Goal: Task Accomplishment & Management: Use online tool/utility

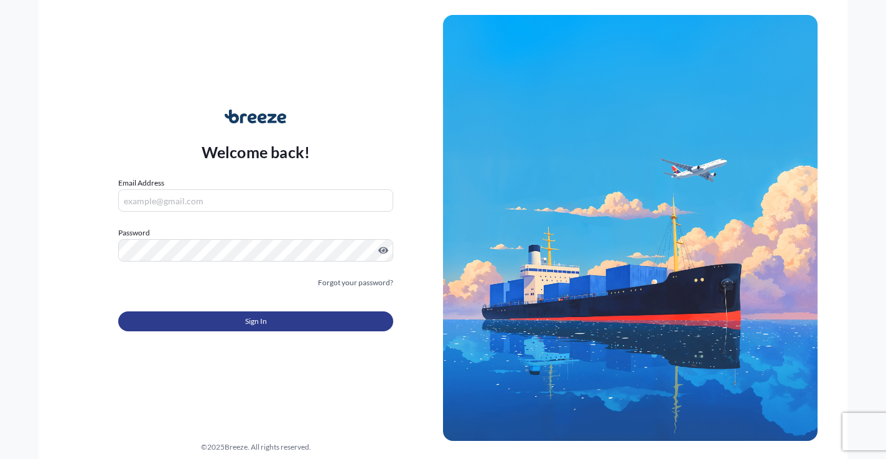
type input "[EMAIL_ADDRESS][DOMAIN_NAME]"
click at [239, 325] on button "Sign In" at bounding box center [255, 321] width 275 height 20
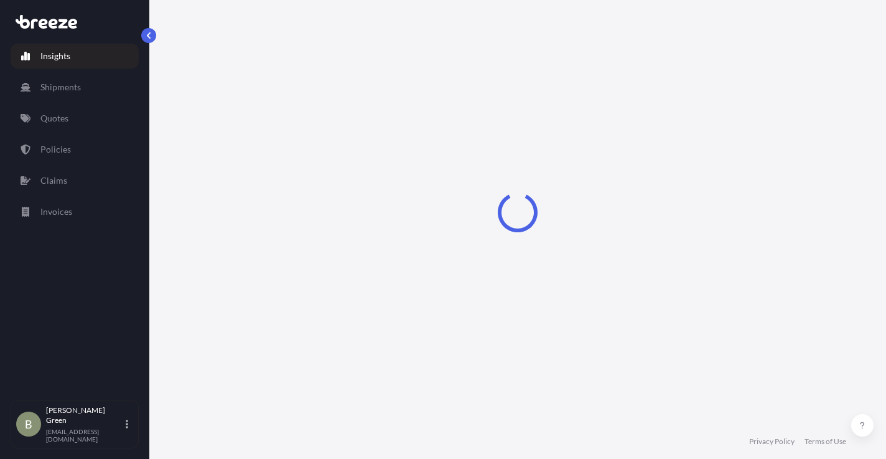
select select "2025"
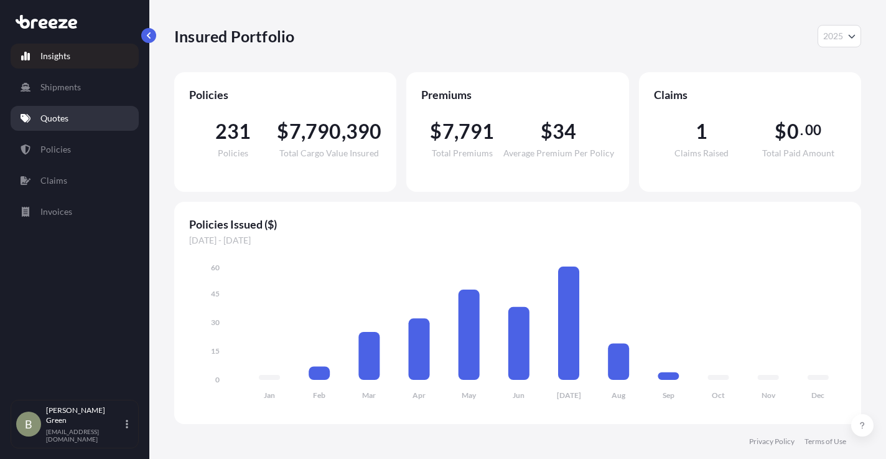
click at [49, 116] on p "Quotes" at bounding box center [54, 118] width 28 height 12
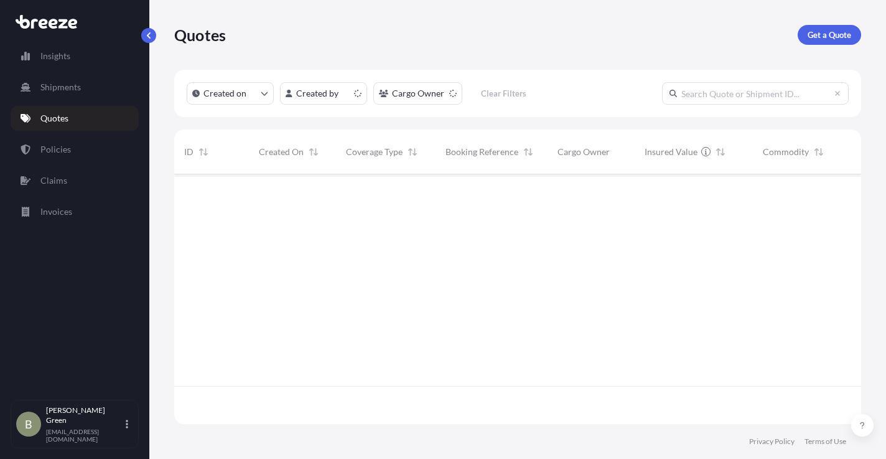
scroll to position [247, 678]
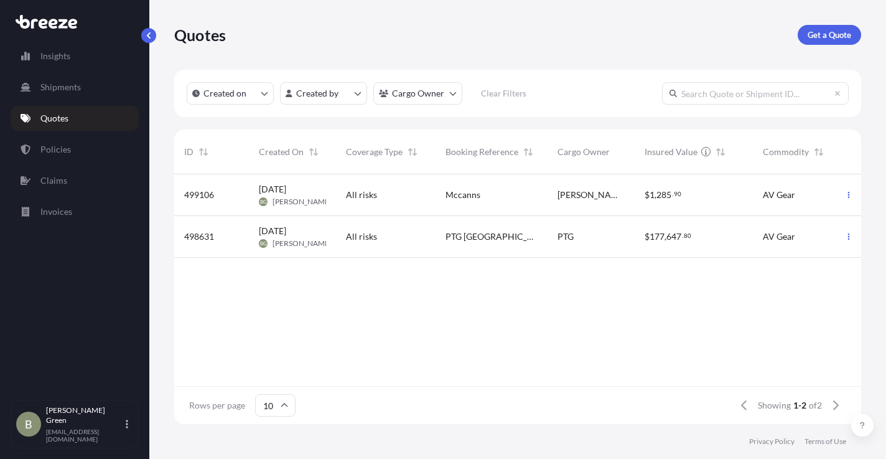
click at [449, 187] on div "Mccanns" at bounding box center [492, 195] width 112 height 42
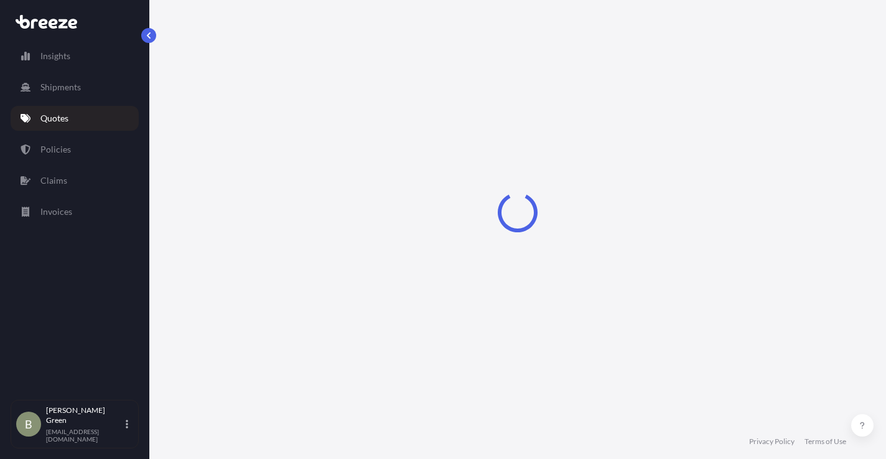
select select "Road"
select select "1"
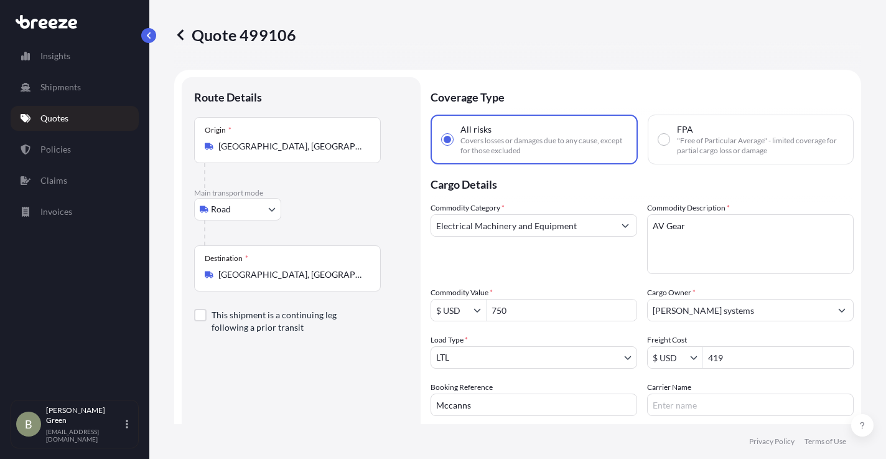
scroll to position [62, 0]
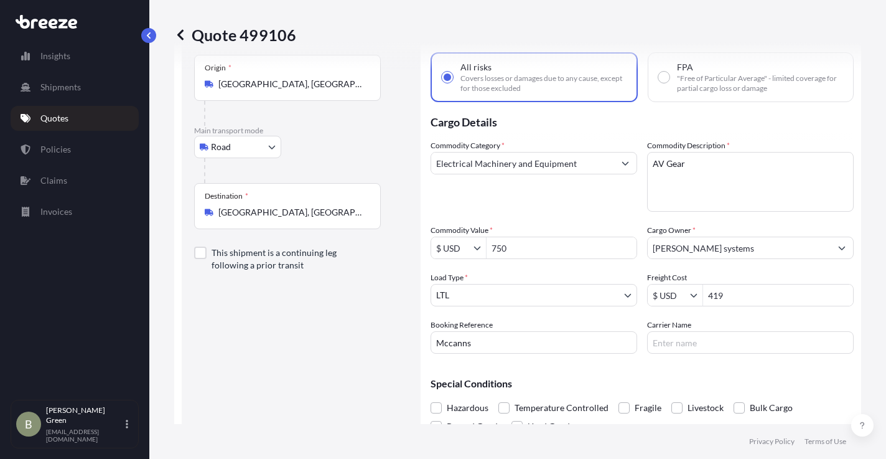
click at [622, 164] on icon "Show suggestions" at bounding box center [625, 162] width 7 height 7
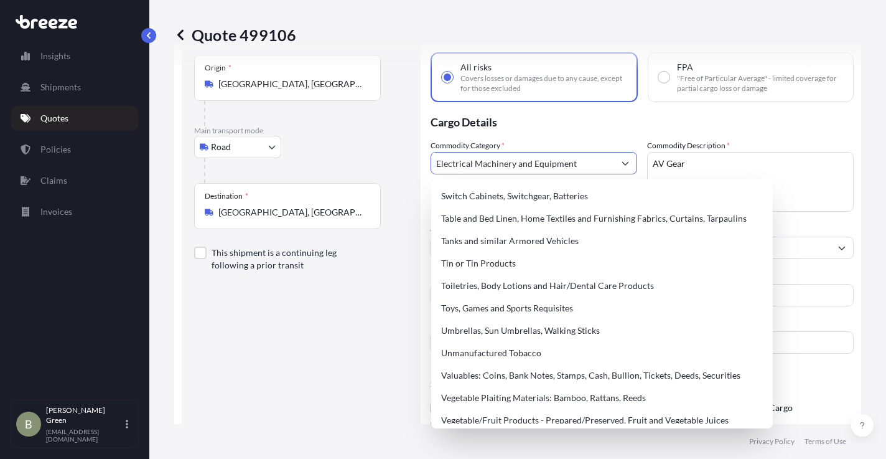
scroll to position [3009, 0]
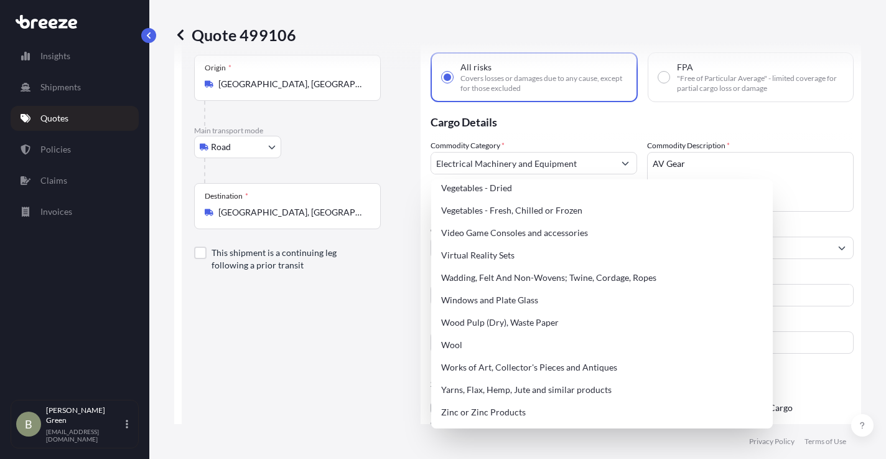
click at [307, 370] on div "Route Details Place of loading Road Road Rail Origin * [GEOGRAPHIC_DATA], [GEOG…" at bounding box center [301, 237] width 214 height 421
